Goal: Task Accomplishment & Management: Manage account settings

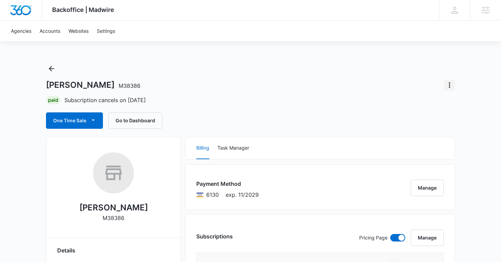
click at [453, 83] on icon "Actions" at bounding box center [450, 85] width 8 height 8
click at [430, 106] on div "Undo Cancellation" at bounding box center [418, 104] width 41 height 5
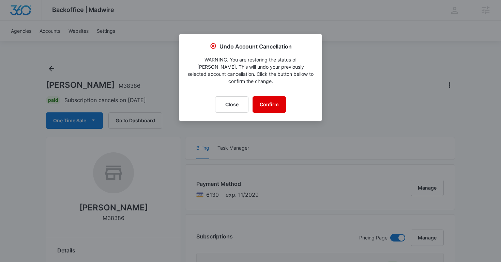
click at [272, 104] on button "Confirm" at bounding box center [269, 104] width 33 height 16
